Goal: Task Accomplishment & Management: Complete application form

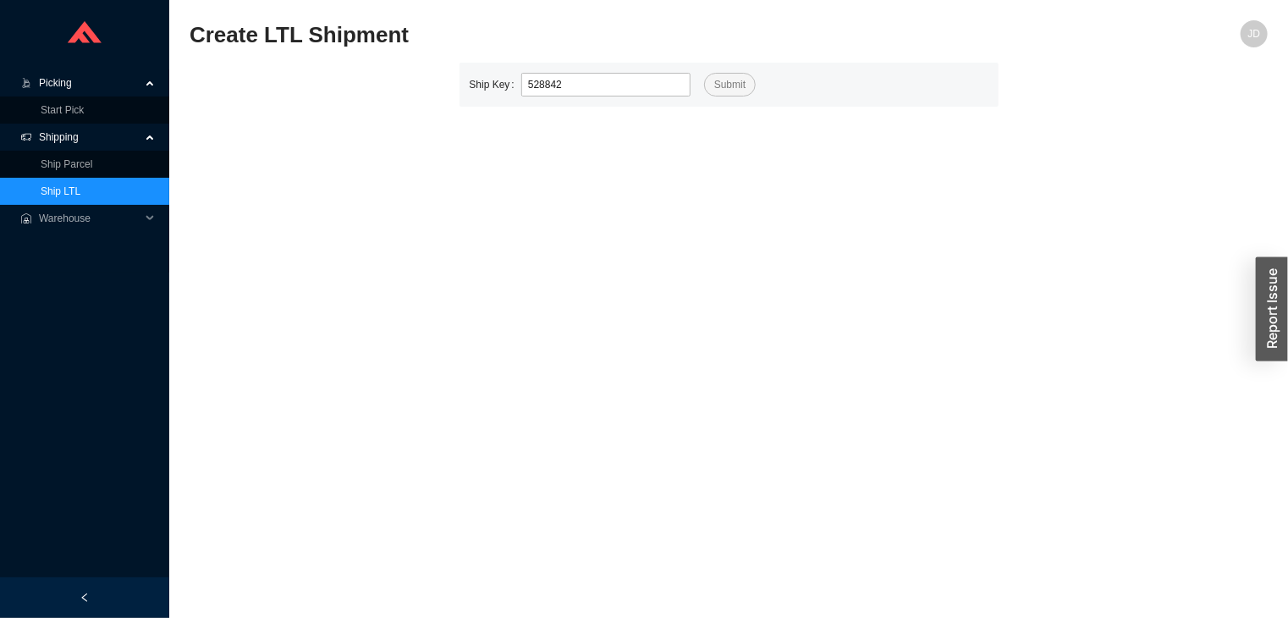
type input "528842"
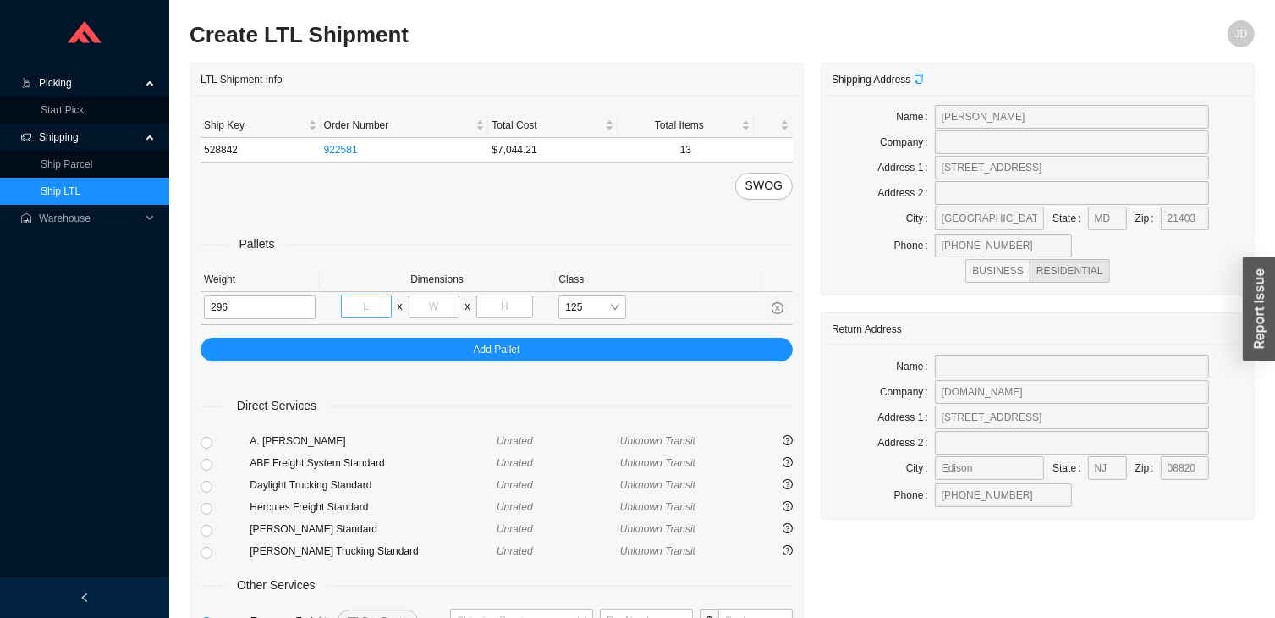
type input "296"
click at [371, 303] on input "tel" at bounding box center [366, 306] width 51 height 24
type input "40"
click at [445, 300] on input "tel" at bounding box center [434, 306] width 51 height 24
type input "48"
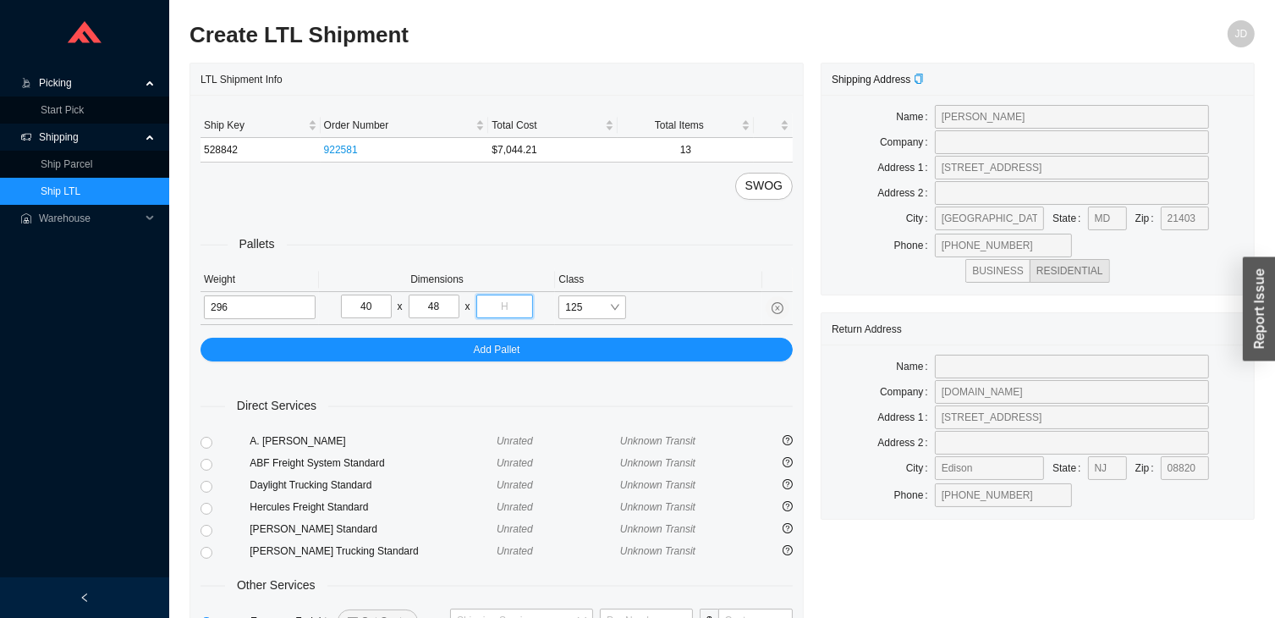
click at [511, 311] on input "tel" at bounding box center [505, 306] width 58 height 24
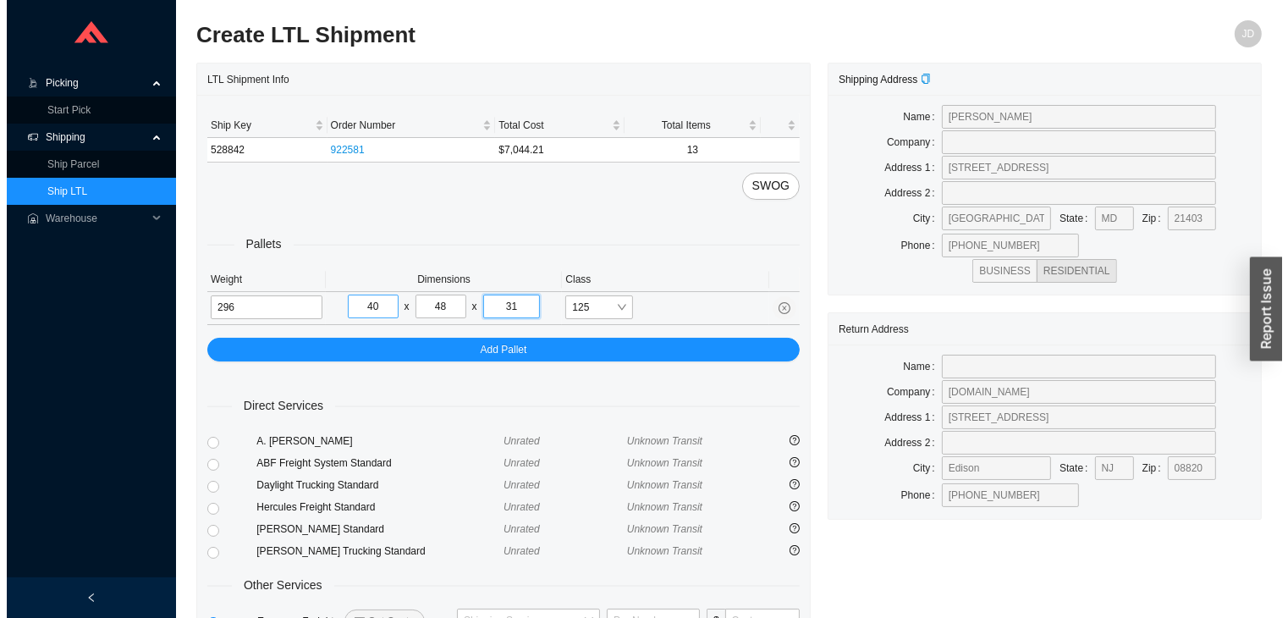
scroll to position [125, 0]
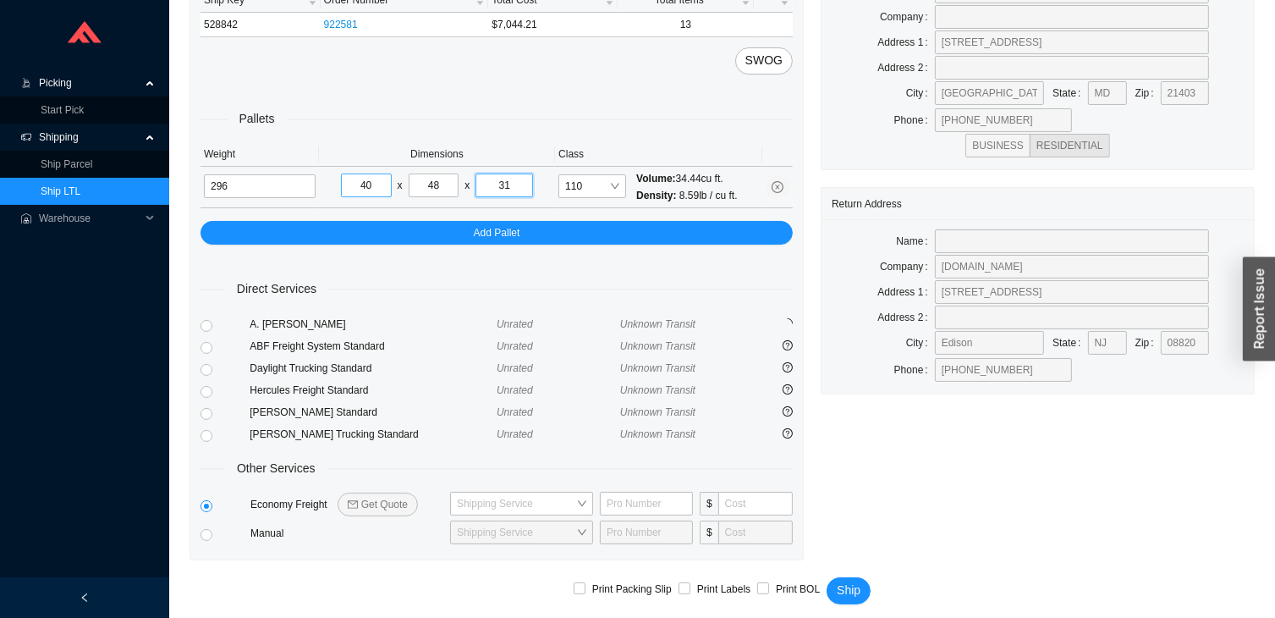
type input "31"
click at [386, 501] on span "Get Quote" at bounding box center [384, 504] width 47 height 17
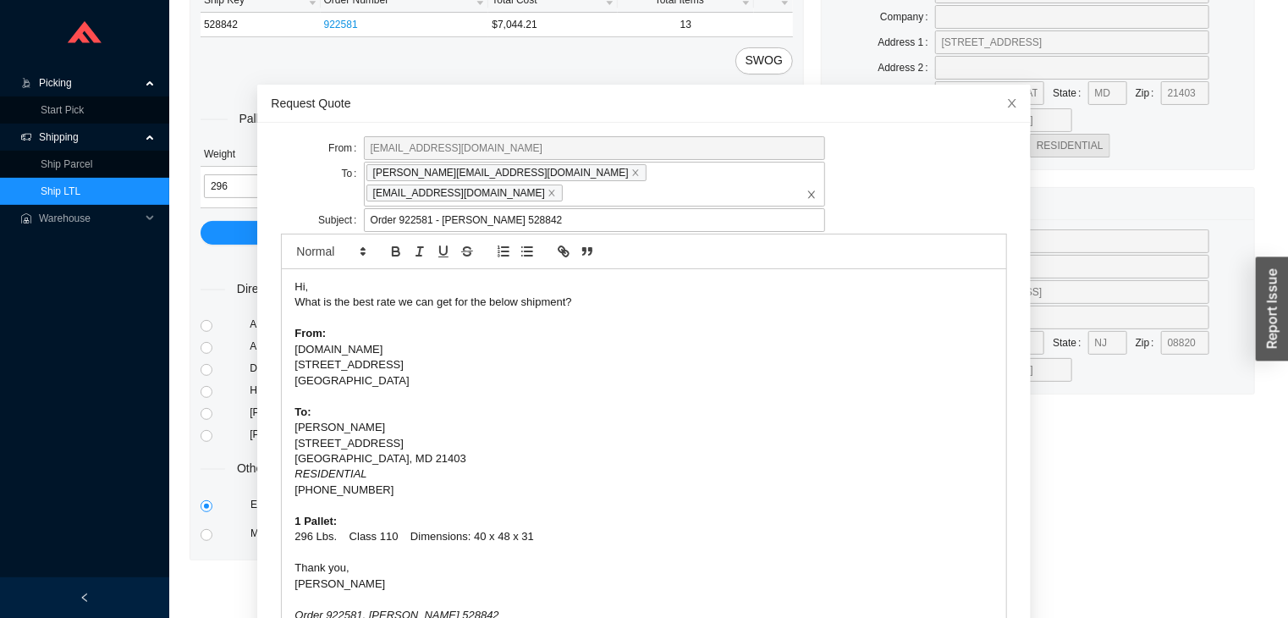
scroll to position [65, 0]
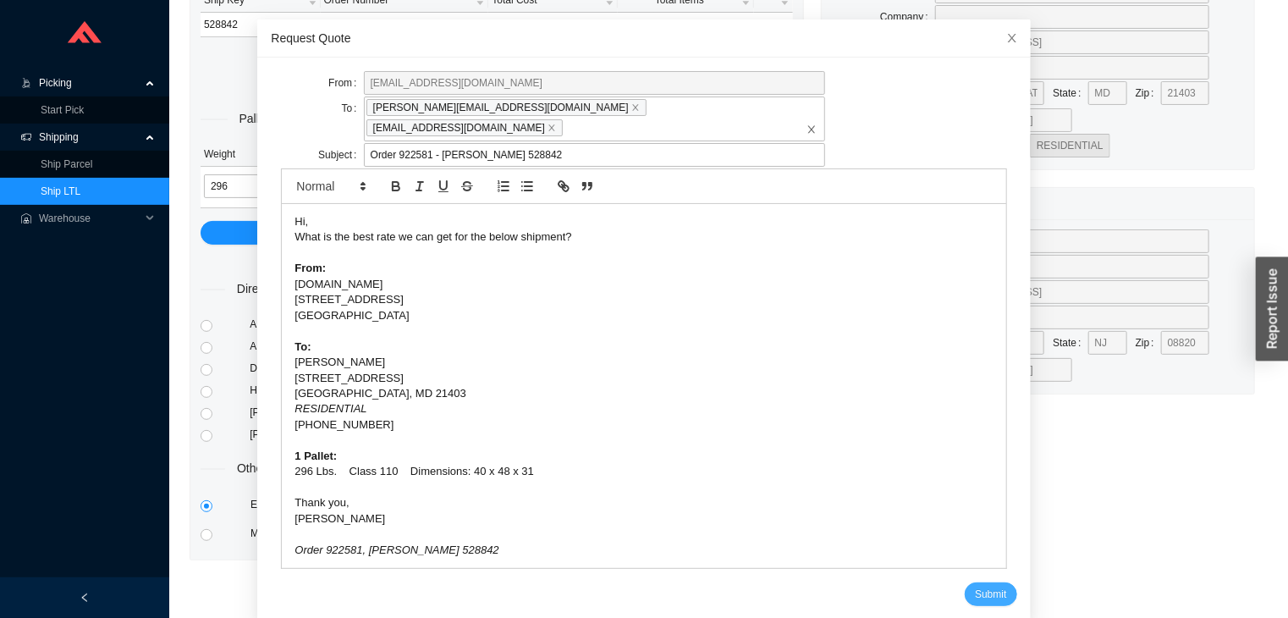
click at [982, 586] on span "Submit" at bounding box center [990, 594] width 31 height 17
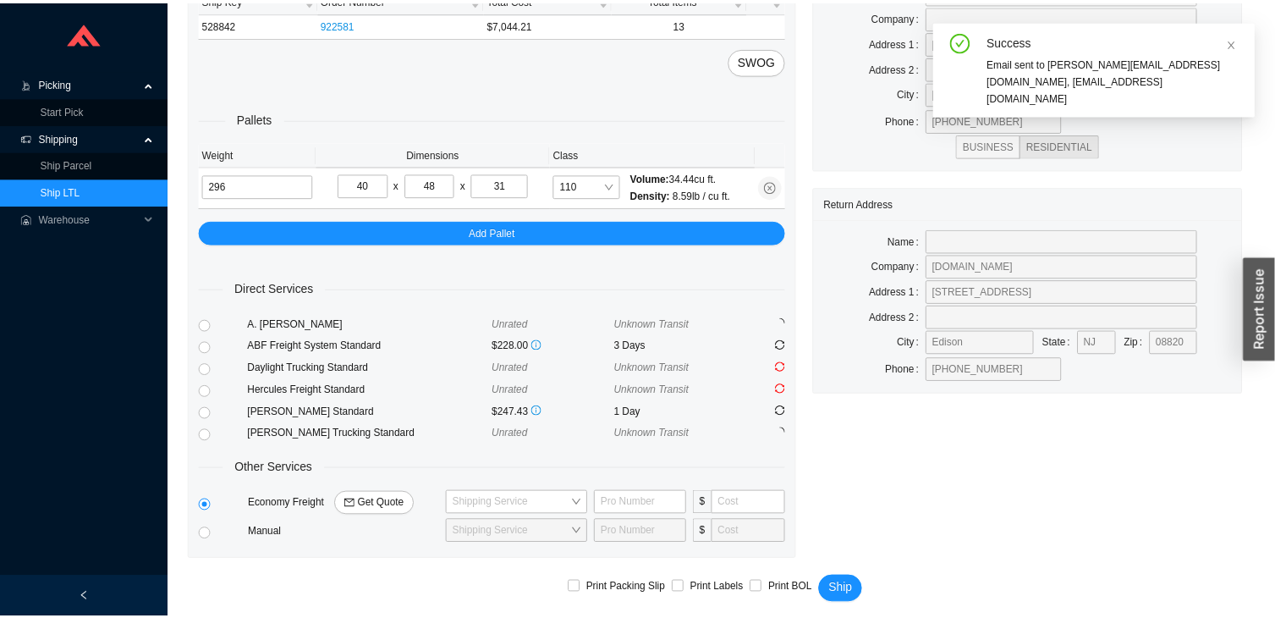
scroll to position [0, 0]
